Goal: Information Seeking & Learning: Learn about a topic

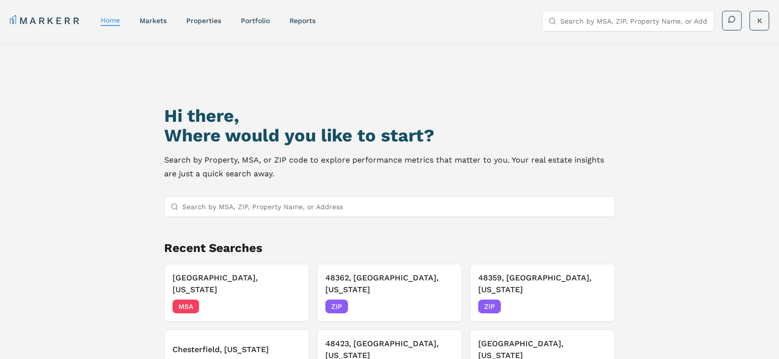
click at [267, 208] on input "Search by MSA, ZIP, Property Name, or Address" at bounding box center [395, 207] width 427 height 20
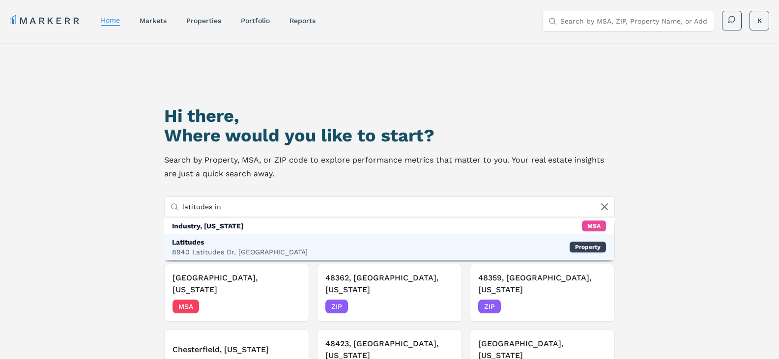
type input "latitudes in"
click at [196, 241] on div "Latitudes" at bounding box center [240, 243] width 136 height 10
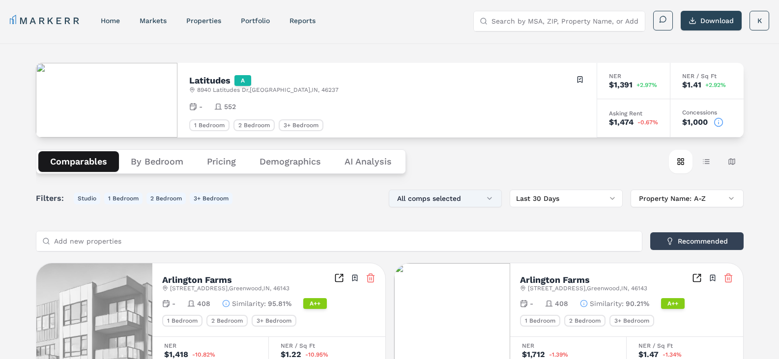
click at [476, 200] on button "All comps selected" at bounding box center [445, 199] width 113 height 18
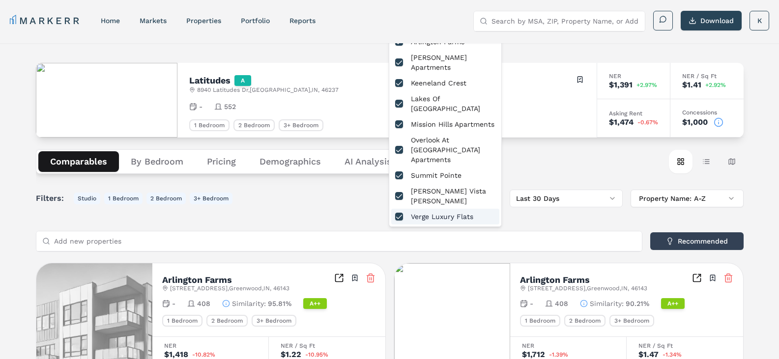
click at [302, 202] on div "Filters: Studio 1 Bedroom 2 Bedroom 3+ Bedroom All comps selected Last 30 Days …" at bounding box center [390, 199] width 708 height 18
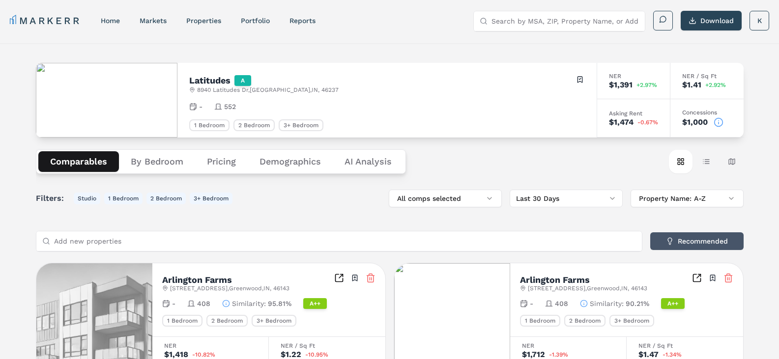
click at [708, 241] on button "Recommended" at bounding box center [697, 242] width 93 height 18
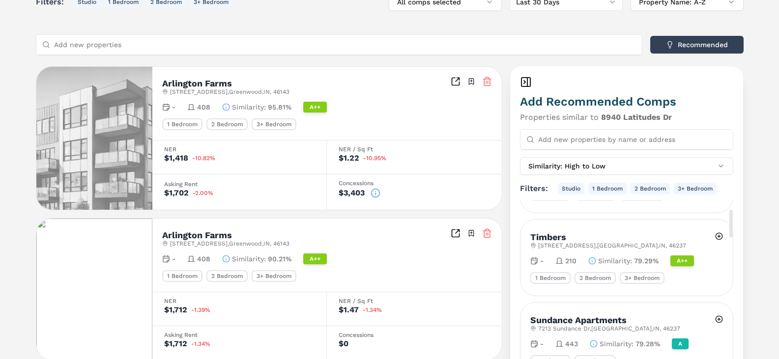
scroll to position [246, 0]
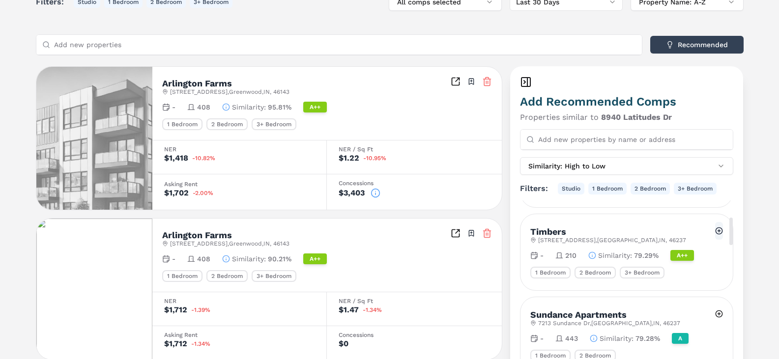
click at [719, 231] on button at bounding box center [719, 231] width 8 height 18
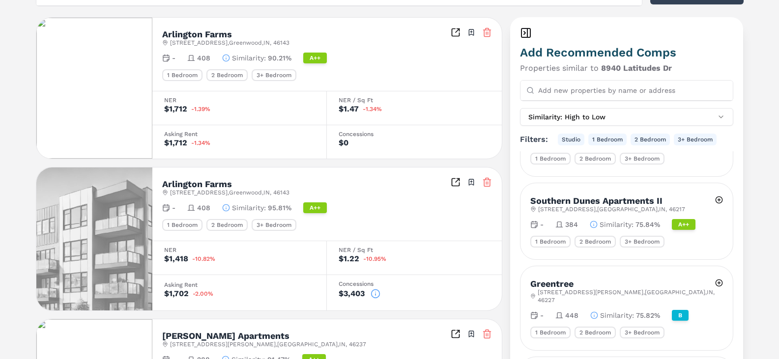
click at [486, 32] on line at bounding box center [486, 33] width 0 height 2
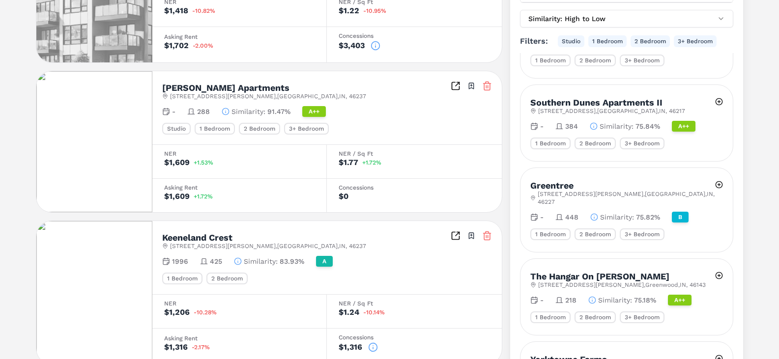
scroll to position [393, 0]
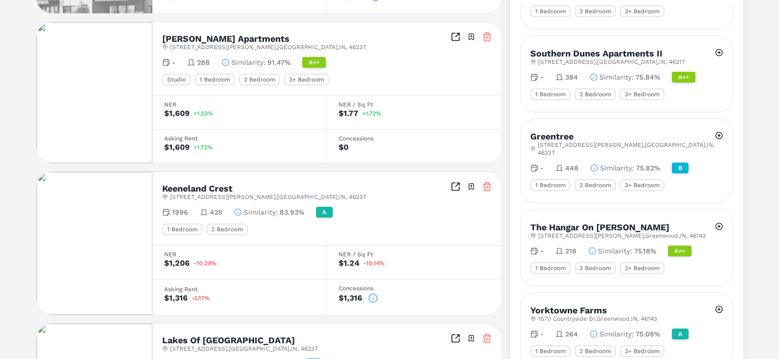
click at [488, 186] on line at bounding box center [488, 187] width 0 height 2
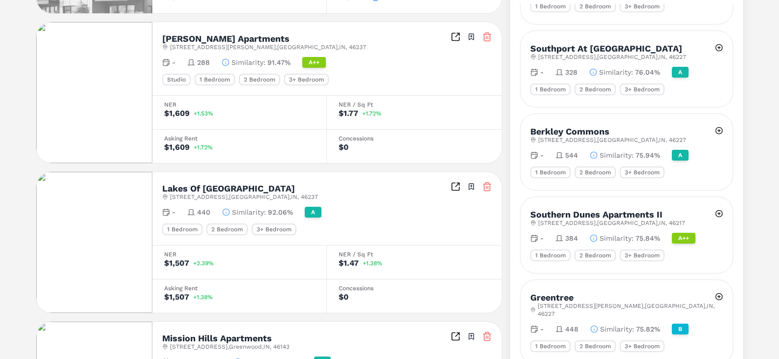
scroll to position [1150, 0]
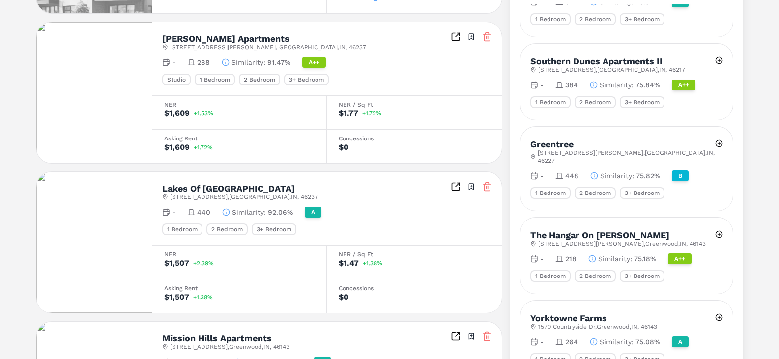
click at [485, 186] on icon at bounding box center [487, 187] width 10 height 10
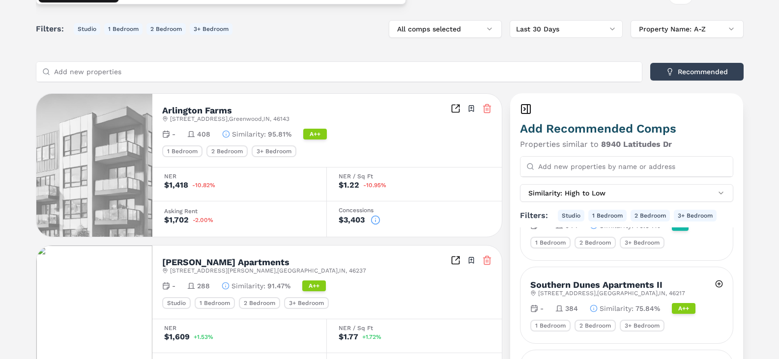
scroll to position [169, 0]
click at [376, 221] on icon at bounding box center [376, 221] width 0 height 1
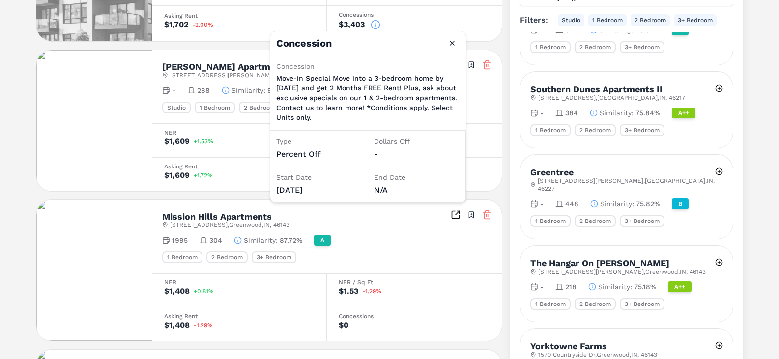
scroll to position [366, 0]
click at [221, 151] on div "NER $1,609 +1.53%" at bounding box center [239, 140] width 175 height 34
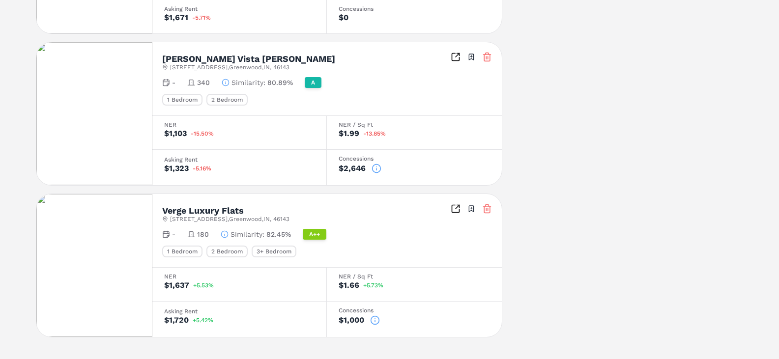
scroll to position [1153, 0]
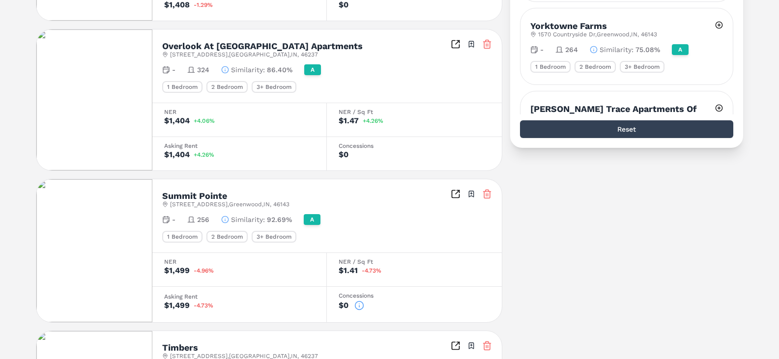
scroll to position [541, 0]
